Goal: Task Accomplishment & Management: Use online tool/utility

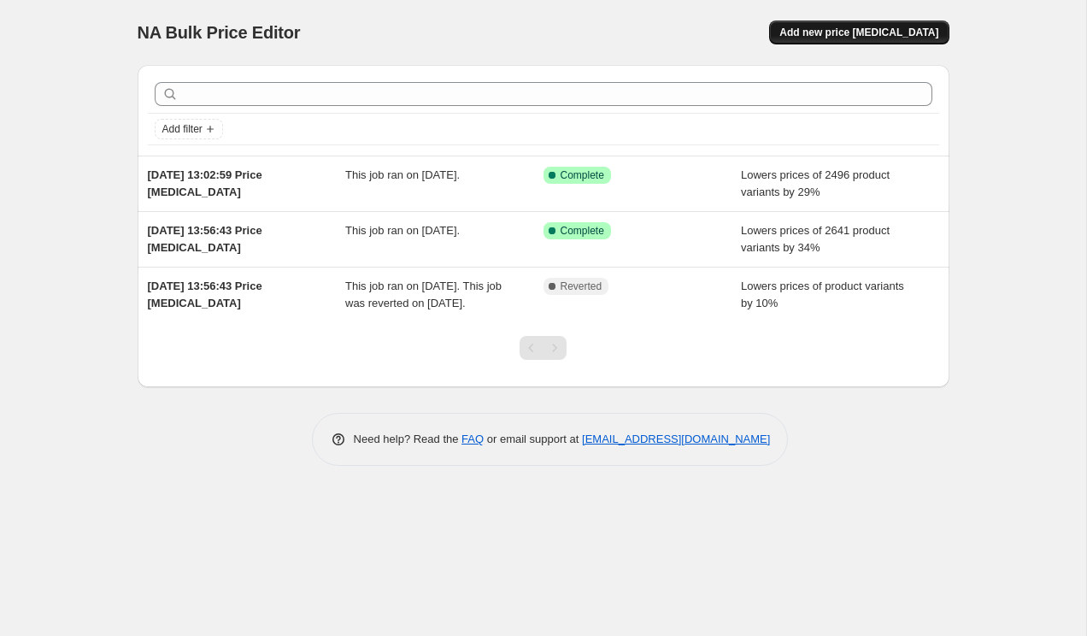
click at [883, 27] on span "Add new price [MEDICAL_DATA]" at bounding box center [858, 33] width 159 height 14
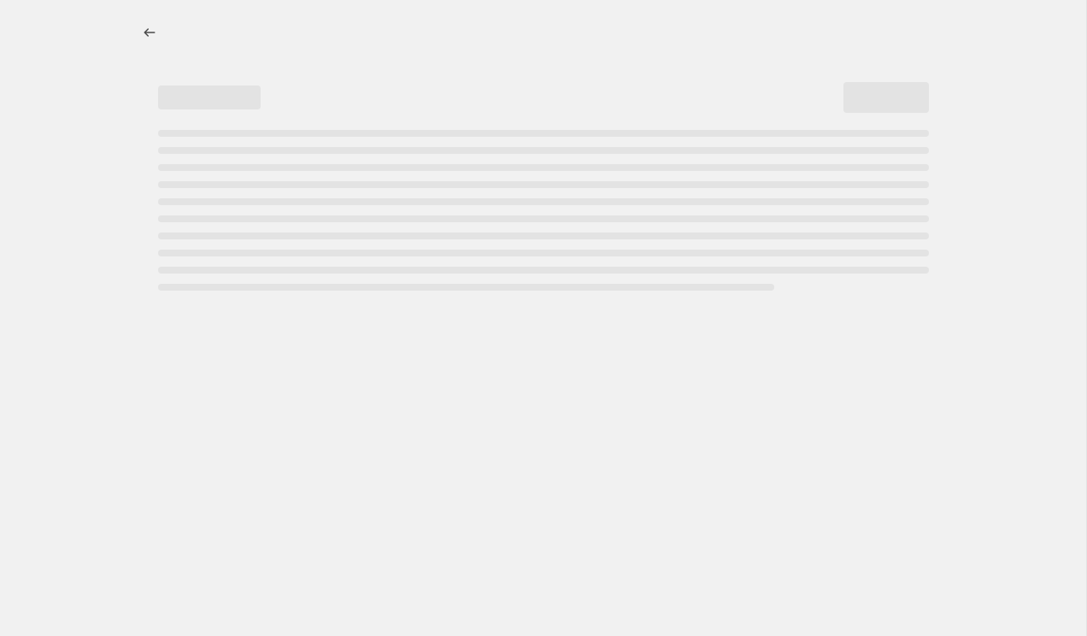
select select "percentage"
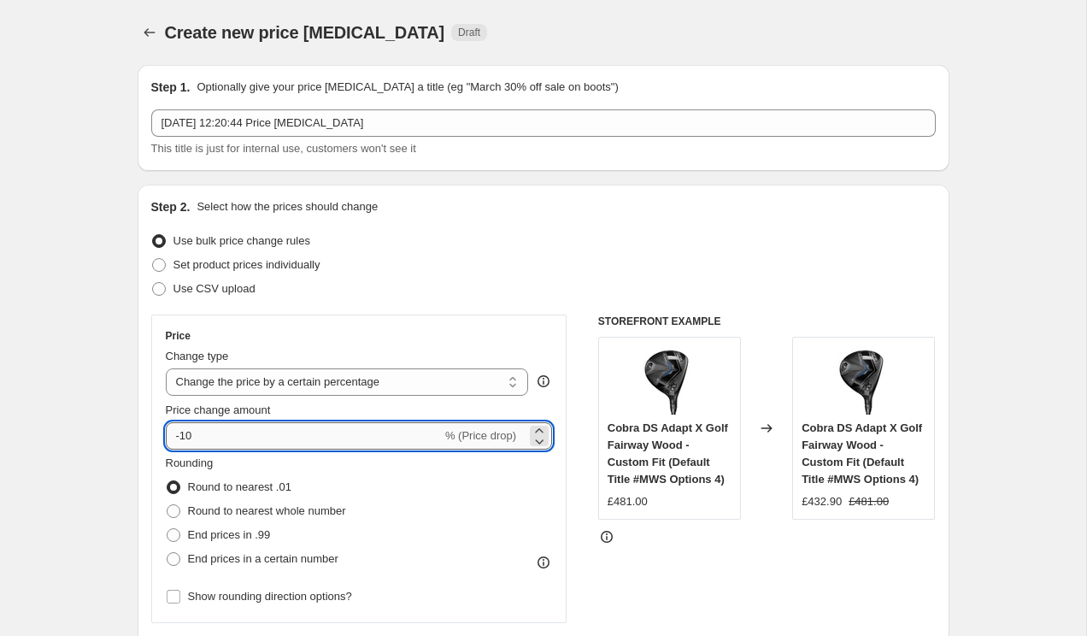
click at [227, 443] on input "-10" at bounding box center [304, 435] width 276 height 27
type input "-1"
type input "-29"
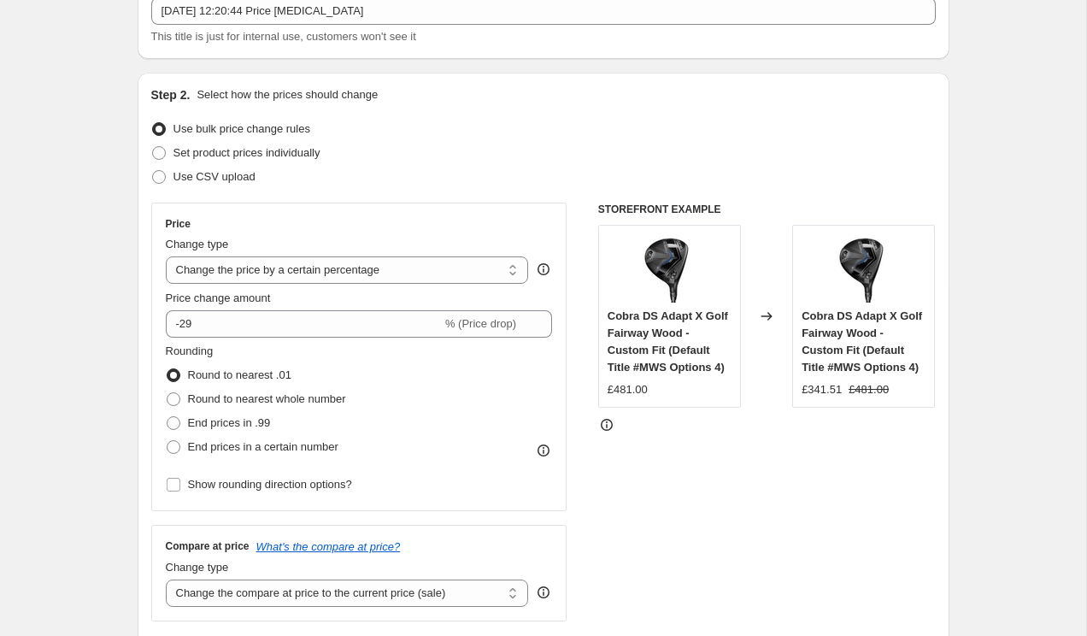
scroll to position [120, 0]
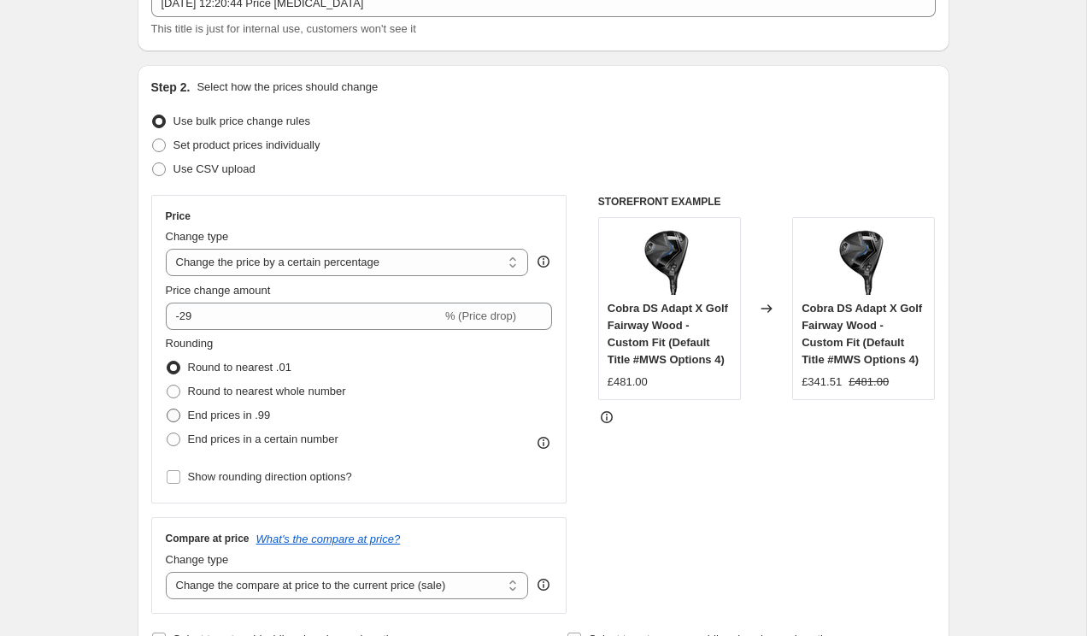
click at [203, 422] on span "End prices in .99" at bounding box center [229, 415] width 83 height 17
click at [168, 409] on input "End prices in .99" at bounding box center [167, 409] width 1 height 1
radio input "true"
click at [216, 445] on span "End prices in a certain number" at bounding box center [263, 438] width 150 height 13
click at [168, 433] on input "End prices in a certain number" at bounding box center [167, 432] width 1 height 1
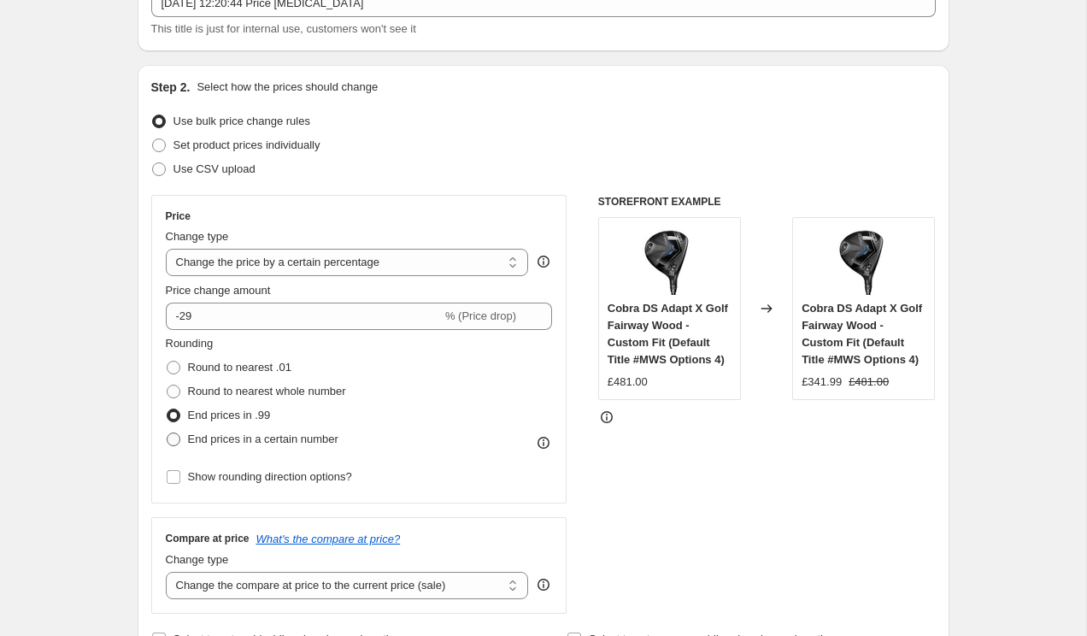
radio input "true"
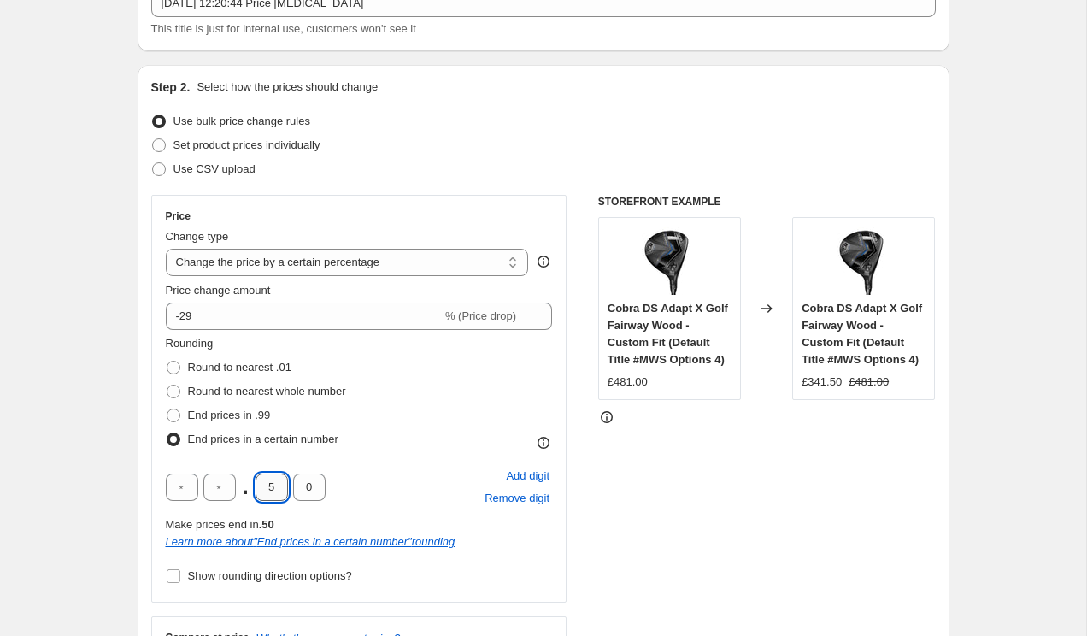
click at [278, 483] on input "5" at bounding box center [272, 486] width 32 height 27
type input "4"
type input "9"
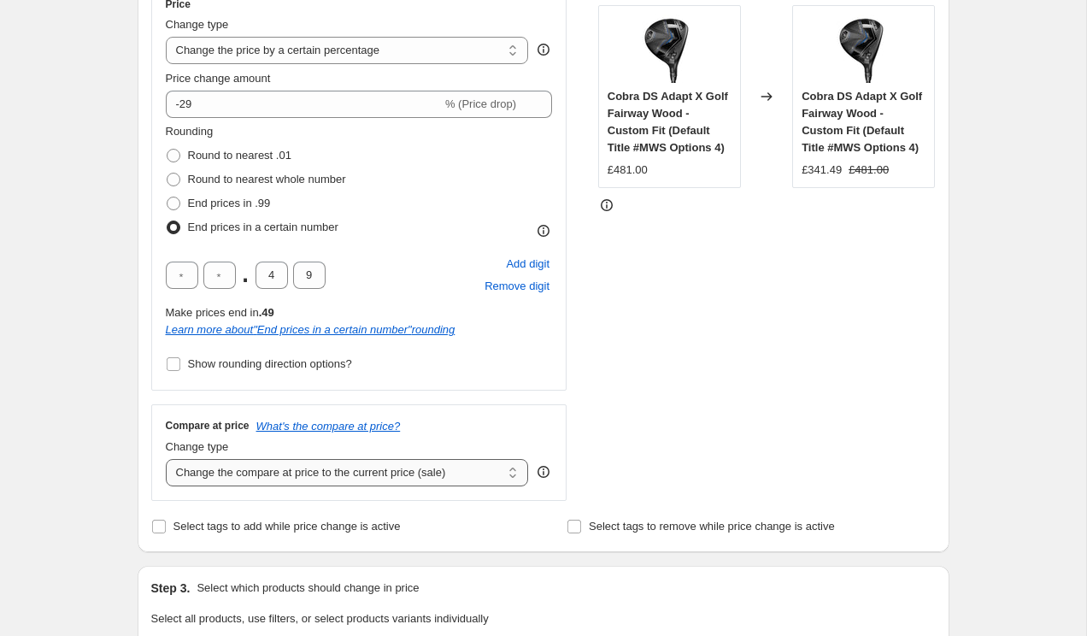
click at [246, 466] on select "Change the compare at price to the current price (sale) Change the compare at p…" at bounding box center [347, 472] width 363 height 27
select select "remove"
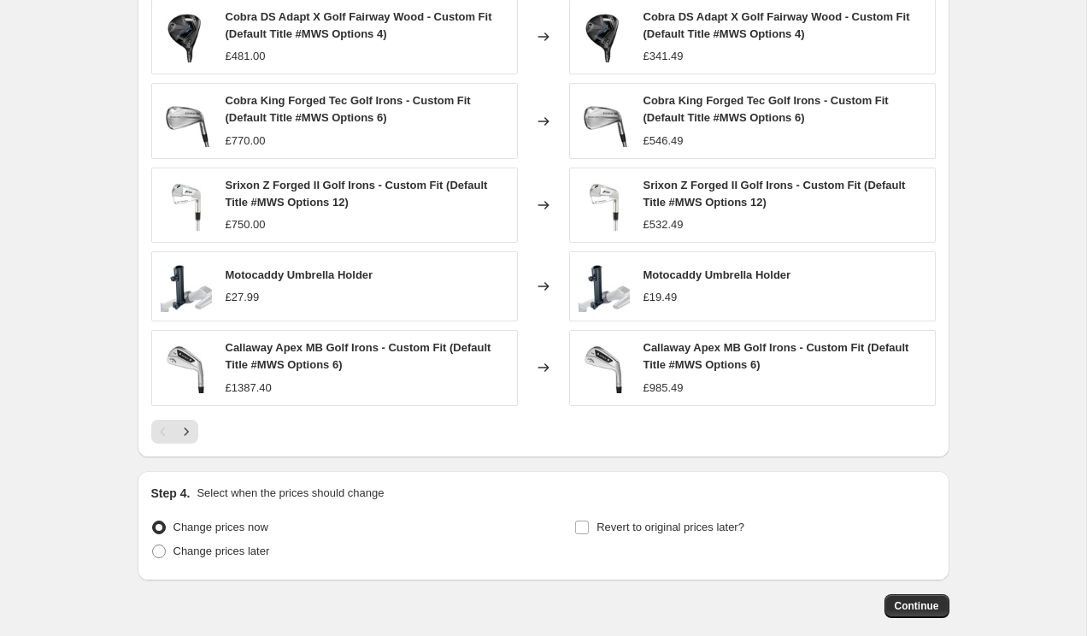
scroll to position [1118, 0]
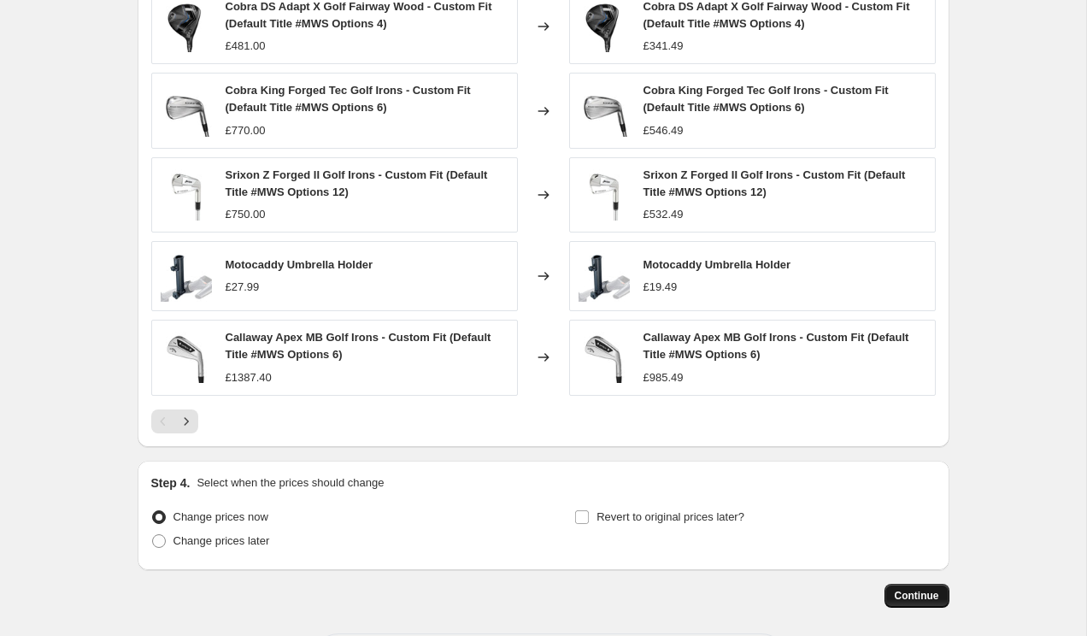
click at [911, 595] on span "Continue" at bounding box center [917, 596] width 44 height 14
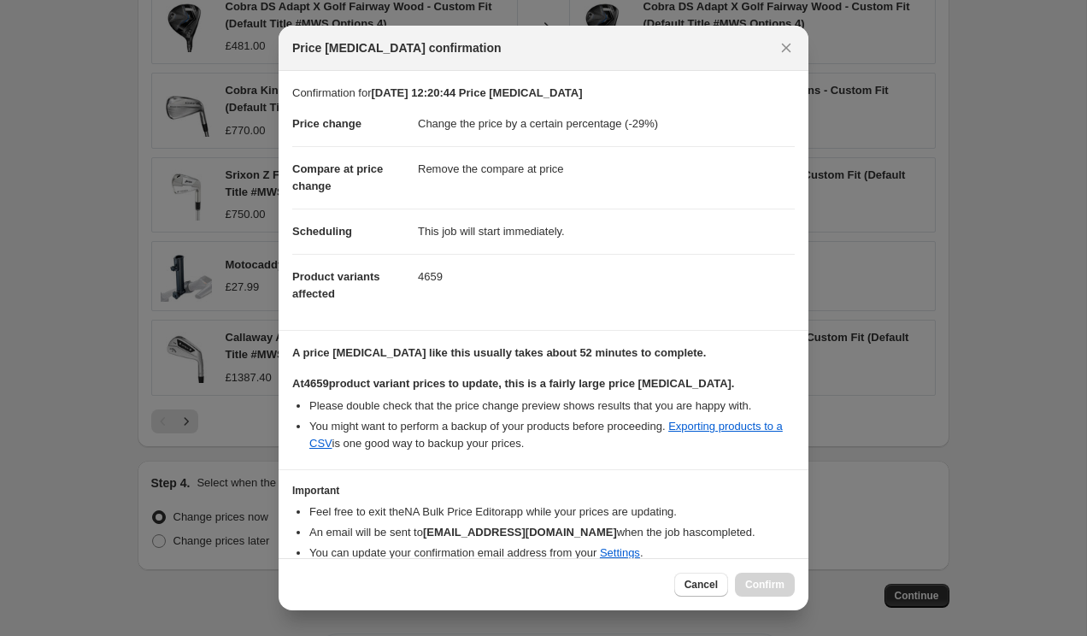
scroll to position [73, 0]
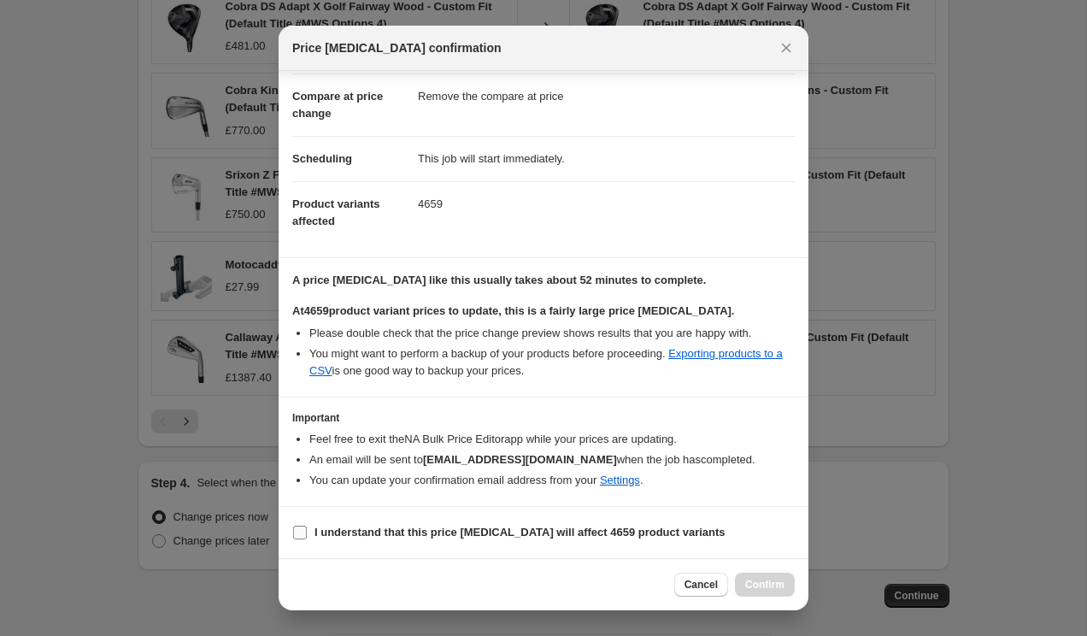
click at [442, 529] on b "I understand that this price [MEDICAL_DATA] will affect 4659 product variants" at bounding box center [520, 532] width 411 height 13
click at [307, 529] on input "I understand that this price [MEDICAL_DATA] will affect 4659 product variants" at bounding box center [300, 533] width 14 height 14
checkbox input "true"
click at [779, 587] on span "Confirm" at bounding box center [764, 585] width 39 height 14
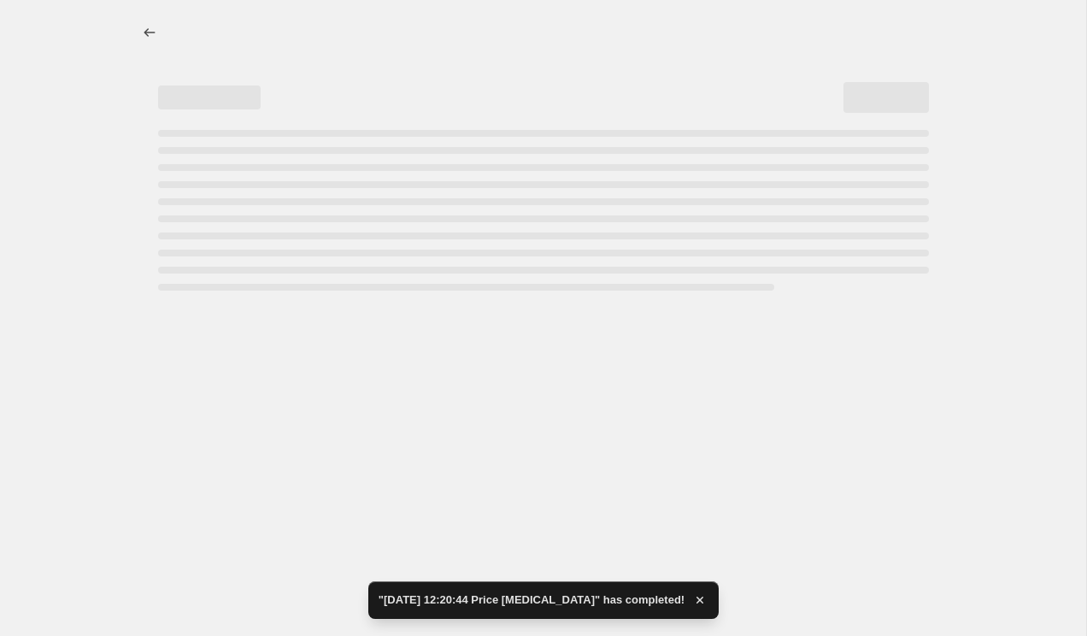
select select "percentage"
select select "remove"
